Goal: Communication & Community: Answer question/provide support

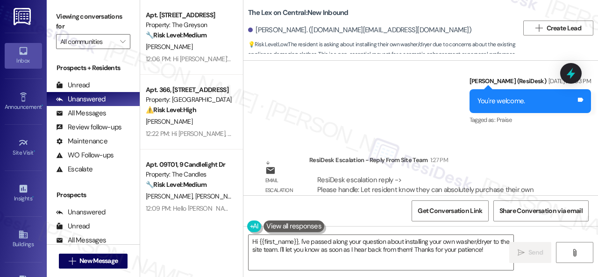
scroll to position [1552, 0]
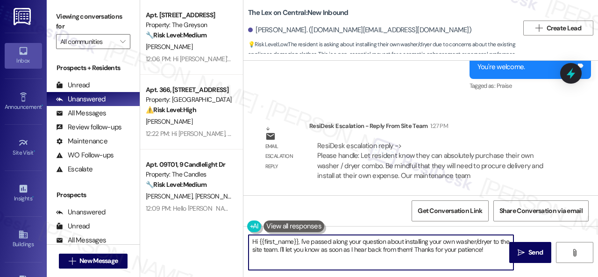
drag, startPoint x: 301, startPoint y: 242, endPoint x: 570, endPoint y: 295, distance: 275.1
click at [570, 277] on html "Inbox Go to Inbox Announcement • Send A Text Announcement Site Visit • Go to Si…" at bounding box center [299, 138] width 598 height 277
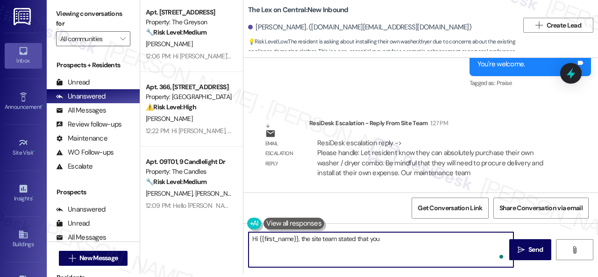
paste textarea "can absolutely purchase their own washer / dryer combo. Be mindful that they wi…"
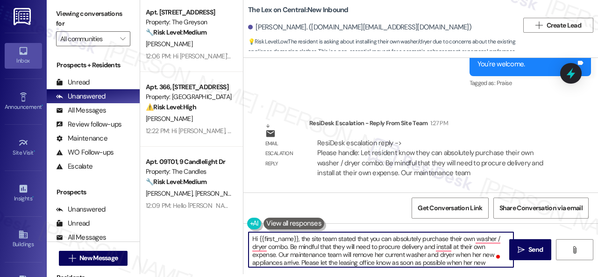
scroll to position [0, 0]
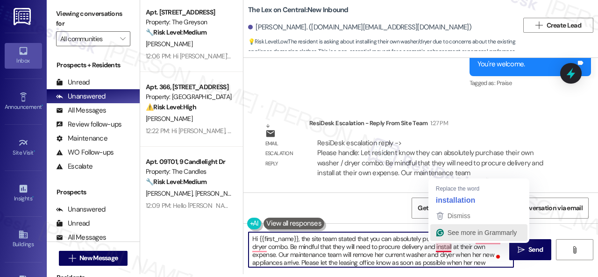
click at [454, 240] on button "See more in Grammarly" at bounding box center [479, 232] width 97 height 17
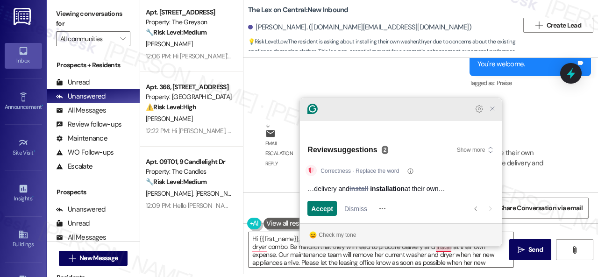
click at [495, 113] on icon "Close Grammarly Assistant" at bounding box center [492, 108] width 7 height 7
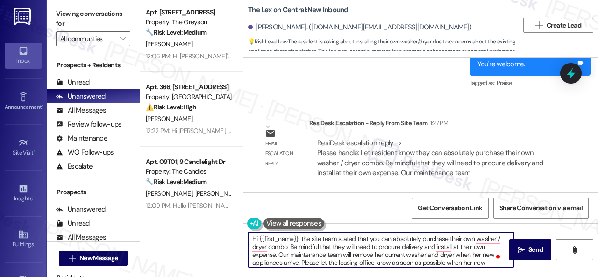
click at [454, 238] on textarea "Hi {{first_name}}, the site team stated that you can absolutely purchase their …" at bounding box center [381, 249] width 265 height 35
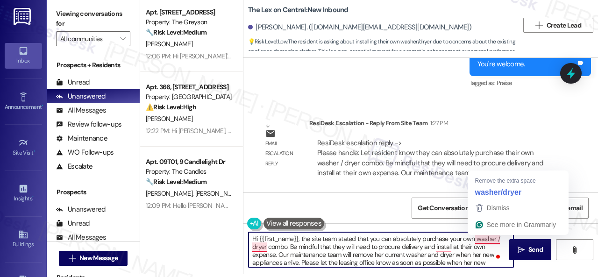
click at [483, 243] on textarea "Hi {{first_name}}, the site team stated that you can absolutely purchase your o…" at bounding box center [381, 249] width 265 height 35
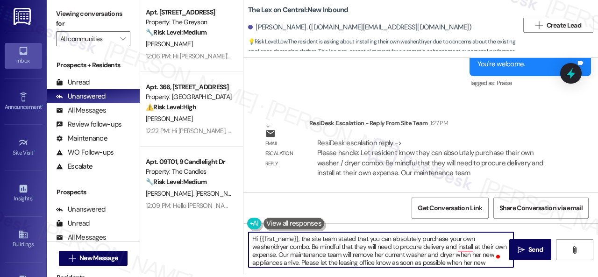
click at [290, 246] on textarea "Hi {{first_name}}, the site team stated that you can absolutely purchase your o…" at bounding box center [381, 249] width 265 height 35
drag, startPoint x: 312, startPoint y: 247, endPoint x: 317, endPoint y: 245, distance: 5.9
click at [317, 245] on textarea "Hi {{first_name}}, the site team stated that you can absolutely purchase your o…" at bounding box center [381, 249] width 265 height 35
click at [436, 249] on textarea "Hi {{first_name}}, the site team stated that you can absolutely purchase your o…" at bounding box center [381, 249] width 265 height 35
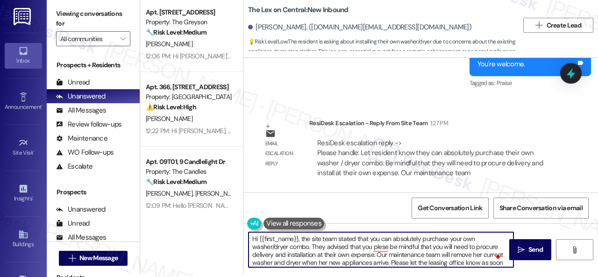
click at [331, 255] on textarea "Hi {{first_name}}, the site team stated that you can absolutely purchase your o…" at bounding box center [381, 249] width 265 height 35
click at [381, 254] on textarea "Hi {{first_name}}, the site team stated that you can absolutely purchase your o…" at bounding box center [381, 249] width 265 height 35
click at [480, 255] on textarea "Hi {{first_name}}, the site team stated that you can absolutely purchase your o…" at bounding box center [381, 249] width 265 height 35
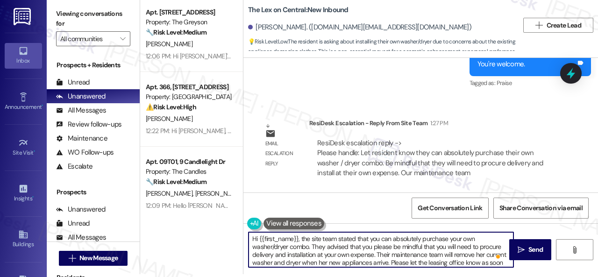
click at [480, 255] on textarea "Hi {{first_name}}, the site team stated that you can absolutely purchase your o…" at bounding box center [381, 249] width 265 height 35
click at [343, 262] on textarea "Hi {{first_name}}, the site team stated that you can absolutely purchase your o…" at bounding box center [381, 249] width 265 height 35
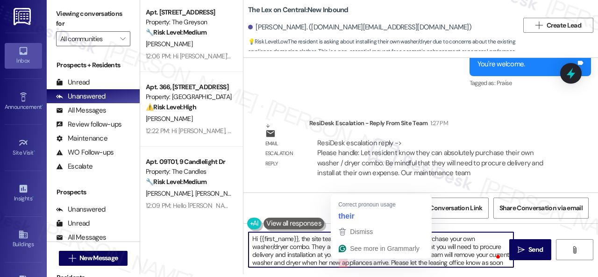
click at [343, 262] on textarea "Hi {{first_name}}, the site team stated that you can absolutely purchase your o…" at bounding box center [381, 249] width 265 height 35
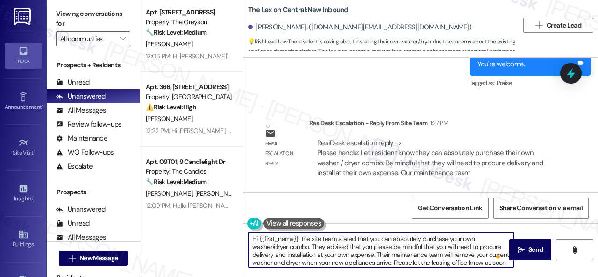
click at [392, 263] on textarea "Hi {{first_name}}, the site team stated that you can absolutely purchase your o…" at bounding box center [381, 249] width 265 height 35
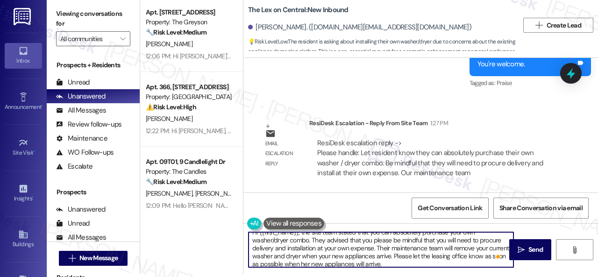
scroll to position [10, 0]
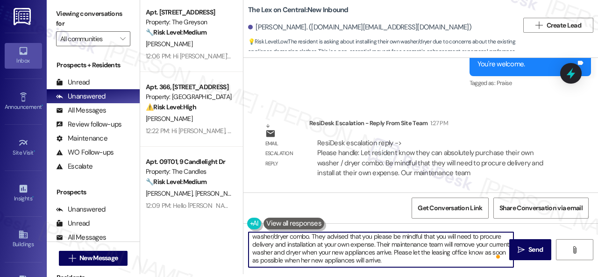
click at [328, 262] on textarea "Hi {{first_name}}, the site team stated that you can absolutely purchase your o…" at bounding box center [381, 249] width 265 height 35
click at [421, 258] on textarea "Hi {{first_name}}, the site team stated that you can absolutely purchase your o…" at bounding box center [381, 249] width 265 height 35
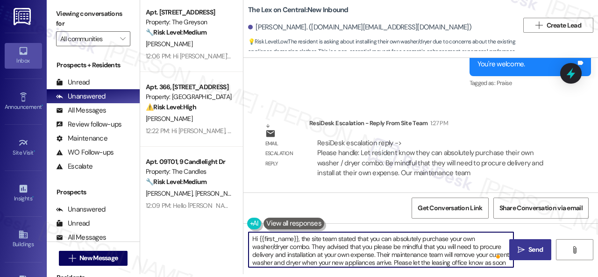
type textarea "Hi {{first_name}}, the site team stated that you can absolutely purchase your o…"
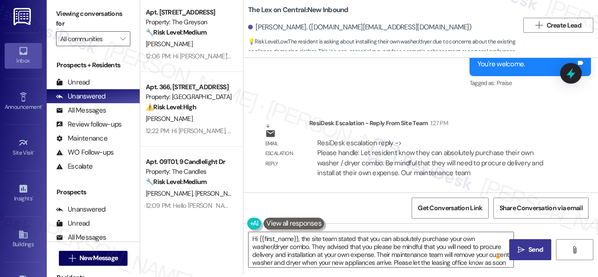
click at [529, 254] on span "Send" at bounding box center [536, 250] width 14 height 10
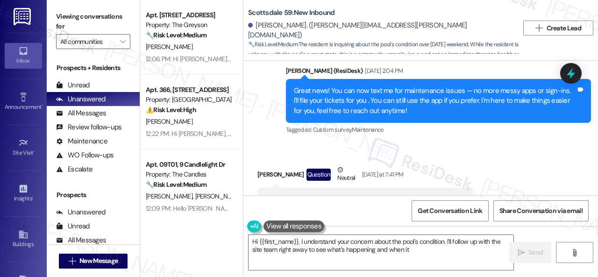
scroll to position [486, 0]
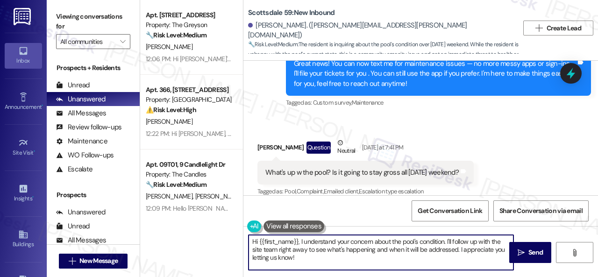
drag, startPoint x: 301, startPoint y: 240, endPoint x: 302, endPoint y: 260, distance: 20.6
click at [302, 260] on textarea "Hi {{first_name}}, I understand your concern about the pool's condition. I'll f…" at bounding box center [381, 252] width 265 height 35
paste textarea "The site team stated that maintenance will be completed in cleaning the pool [D…"
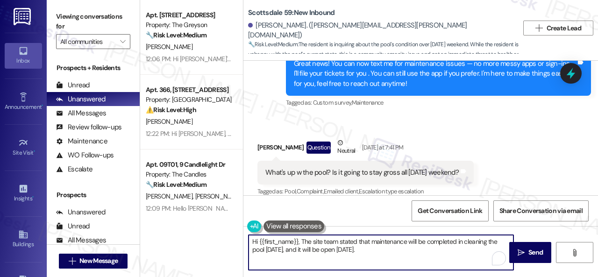
click at [305, 239] on textarea "Hi {{first_name}}, The site team stated that maintenance will be completed in c…" at bounding box center [381, 252] width 265 height 35
click at [373, 250] on textarea "Hi {{first_name}}, the site team stated that maintenance will be completed in c…" at bounding box center [381, 252] width 265 height 35
type textarea "Hi {{first_name}}, the site team stated that maintenance will be completed in c…"
click at [533, 254] on span "Send" at bounding box center [536, 253] width 14 height 10
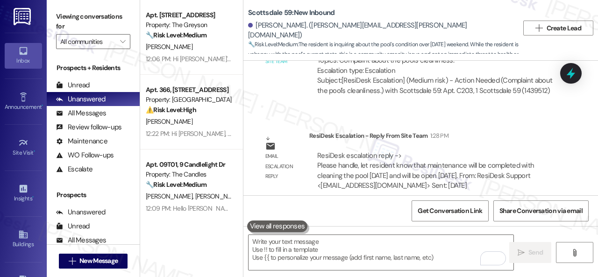
scroll to position [3, 0]
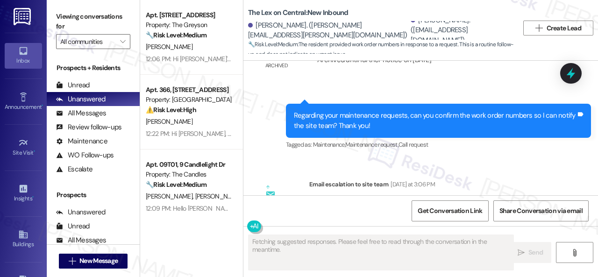
scroll to position [1503, 0]
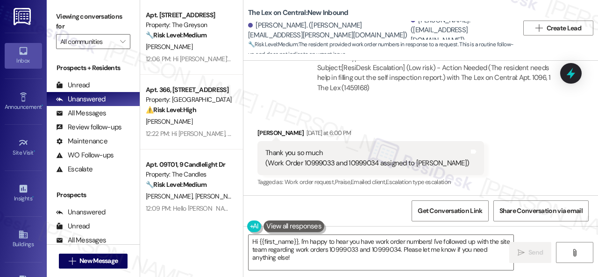
drag, startPoint x: 307, startPoint y: 261, endPoint x: 214, endPoint y: 218, distance: 102.3
click at [224, 235] on div "Apt. 4450CL, 4460 Mountain Laurel Road Property: The Greyson 🔧 Risk Level: Medi…" at bounding box center [369, 138] width 458 height 277
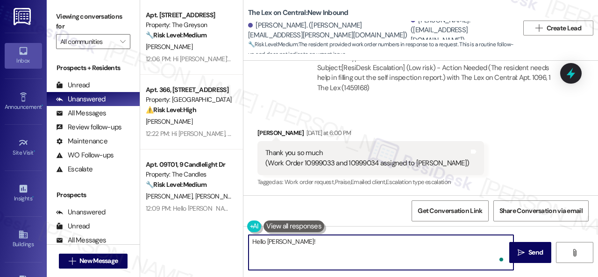
paste textarea "will be completed today by end of day by our maintenance team. Leasing office w…"
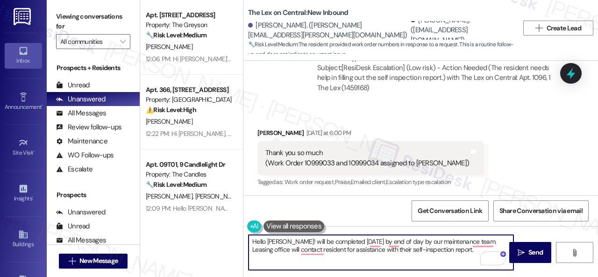
click at [294, 239] on textarea "Hello Anjaneya! will be completed today by end of day by our maintenance team. …" at bounding box center [381, 252] width 265 height 35
drag, startPoint x: 462, startPoint y: 242, endPoint x: 477, endPoint y: 242, distance: 15.4
click at [477, 242] on textarea "Hello Anjaneya! The site team stated that both work orders will be completed to…" at bounding box center [381, 252] width 265 height 35
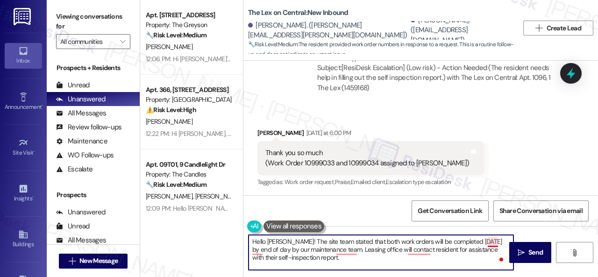
click at [493, 243] on textarea "Hello Anjaneya! The site team stated that both work orders will be completed to…" at bounding box center [381, 252] width 265 height 35
click at [279, 247] on textarea "Hello Anjaneya! The site team stated that both work orders will be completed to…" at bounding box center [381, 252] width 265 height 35
click at [305, 250] on textarea "Hello Anjaneya! The site team stated that both work orders will be completed to…" at bounding box center [381, 252] width 265 height 35
click at [305, 249] on textarea "Hello Anjaneya! The site team stated that both work orders will be completed to…" at bounding box center [381, 252] width 265 height 35
click at [455, 251] on textarea "Hello Anjaneya! The site team stated that both work orders will be completed to…" at bounding box center [381, 252] width 265 height 35
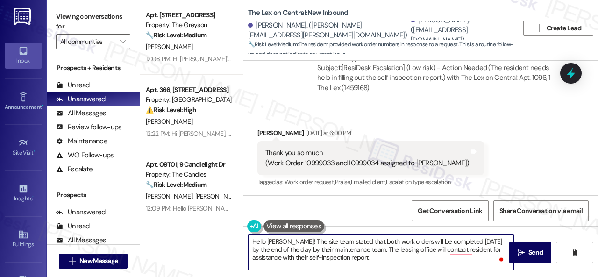
click at [372, 249] on textarea "Hello Anjaneya! The site team stated that both work orders will be completed to…" at bounding box center [381, 252] width 265 height 35
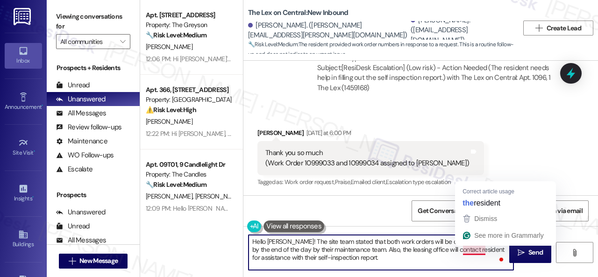
click at [468, 246] on textarea "Hello Anjaneya! The site team stated that both work orders will be completed to…" at bounding box center [381, 252] width 265 height 35
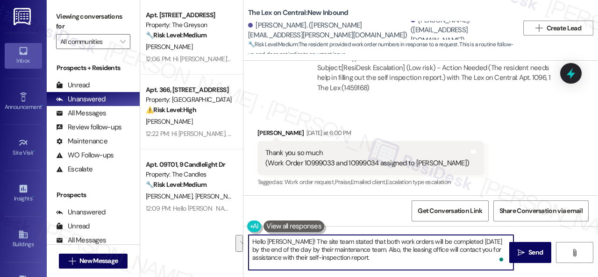
drag, startPoint x: 474, startPoint y: 248, endPoint x: 307, endPoint y: 258, distance: 167.7
click at [307, 258] on textarea "Hello Anjaneya! The site team stated that both work orders will be completed to…" at bounding box center [381, 252] width 265 height 35
click at [336, 258] on textarea "Hello Anjaneya! The site team stated that both work orders will be completed to…" at bounding box center [381, 252] width 265 height 35
type textarea "Hello Anjaneya! The site team stated that both work orders will be completed to…"
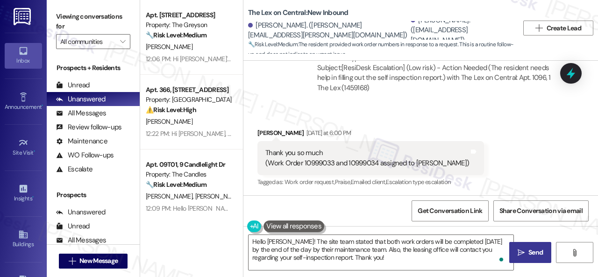
click at [529, 255] on span "Send" at bounding box center [536, 253] width 14 height 10
